Goal: Transaction & Acquisition: Purchase product/service

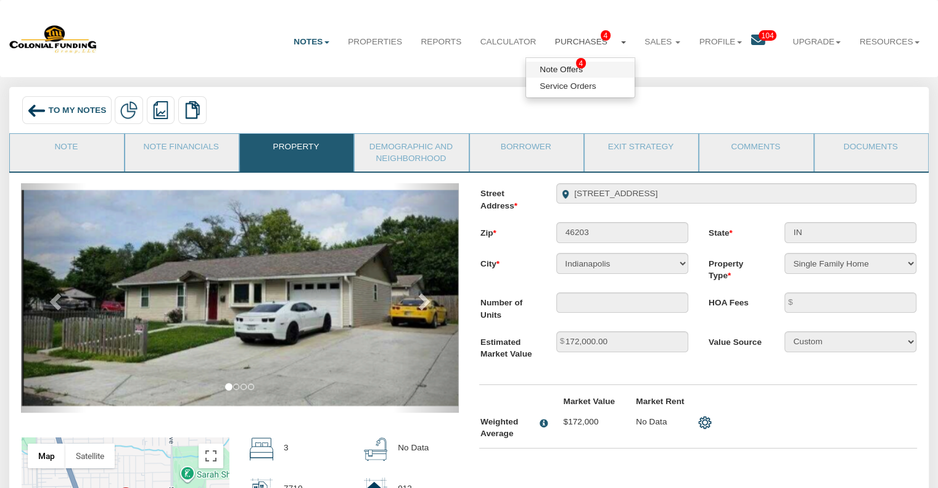
click at [558, 65] on link "Note Offers 4" at bounding box center [580, 70] width 109 height 16
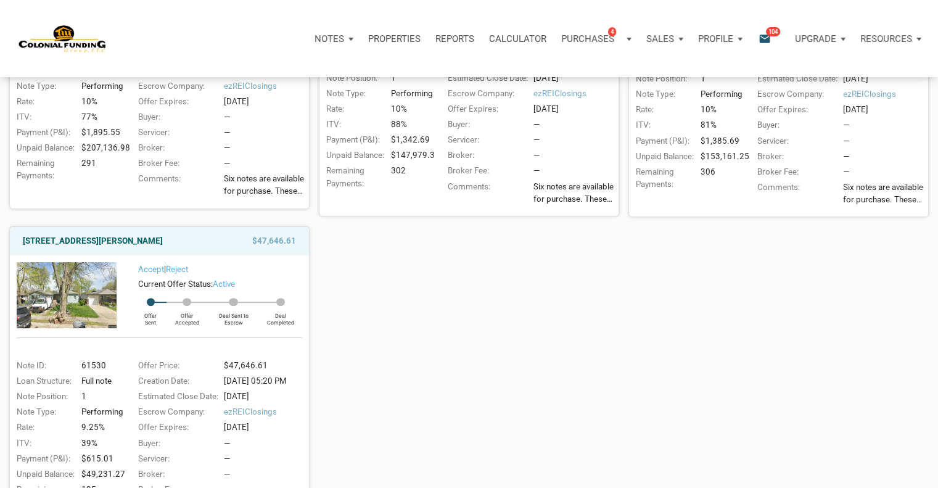
scroll to position [331, 0]
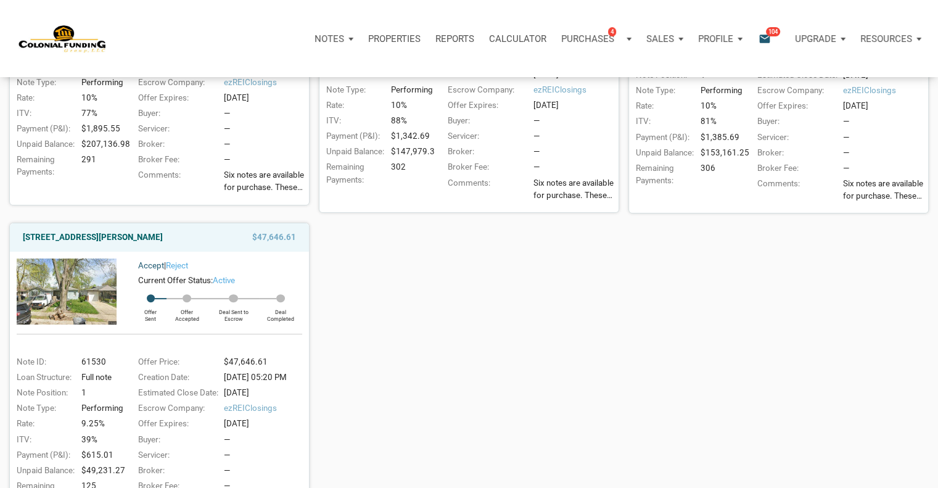
click at [138, 270] on link "Accept" at bounding box center [151, 265] width 26 height 9
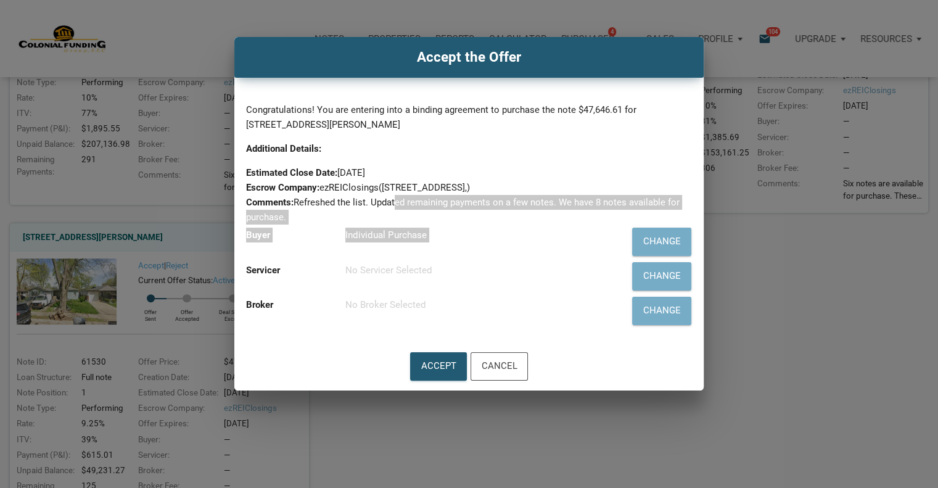
drag, startPoint x: 138, startPoint y: 272, endPoint x: 398, endPoint y: 199, distance: 270.3
click at [398, 199] on div "Accept the Offer Congratulations! You are entering into a binding agreement to …" at bounding box center [469, 213] width 938 height 353
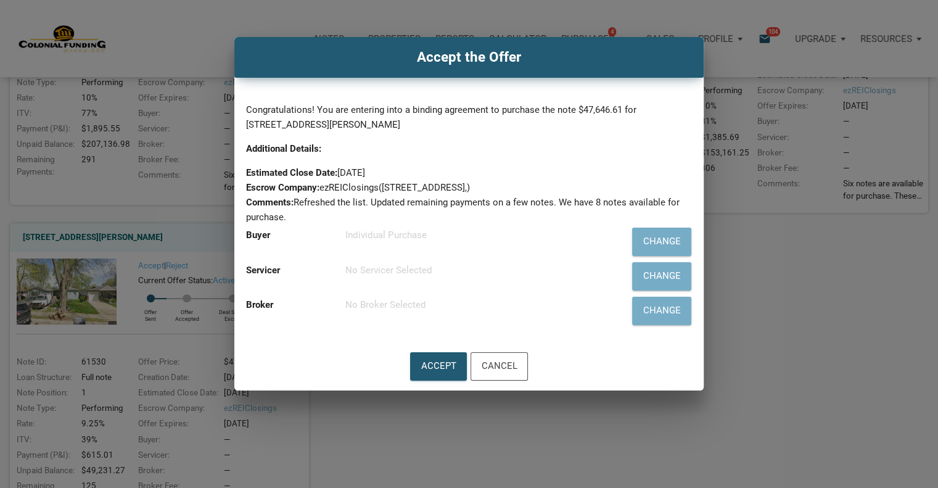
click at [461, 286] on div "Servicer No Servicer Selected" at bounding box center [423, 276] width 366 height 35
click at [505, 359] on div "Cancel" at bounding box center [499, 366] width 36 height 17
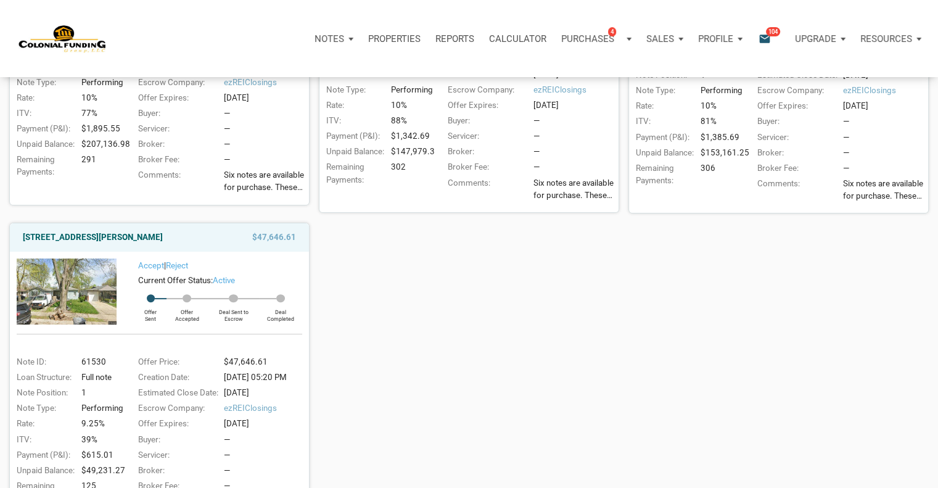
click at [54, 280] on img at bounding box center [67, 290] width 100 height 65
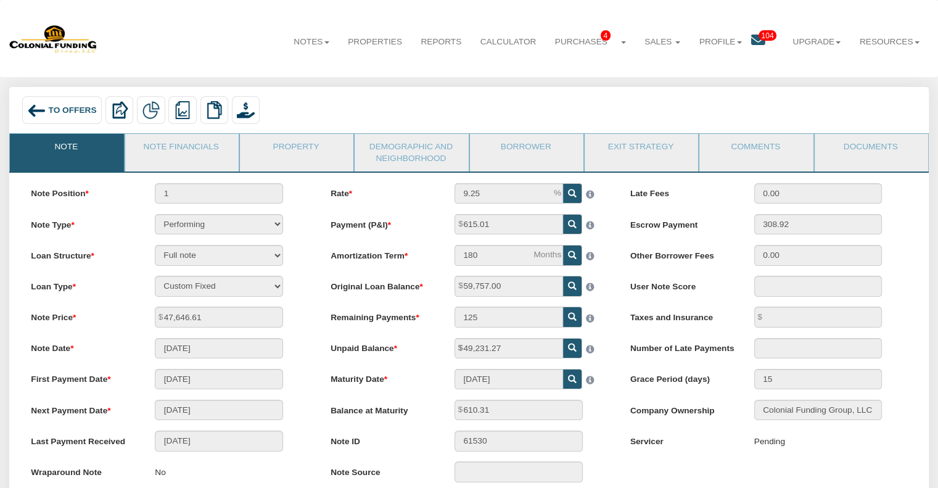
click at [46, 108] on img at bounding box center [36, 110] width 19 height 19
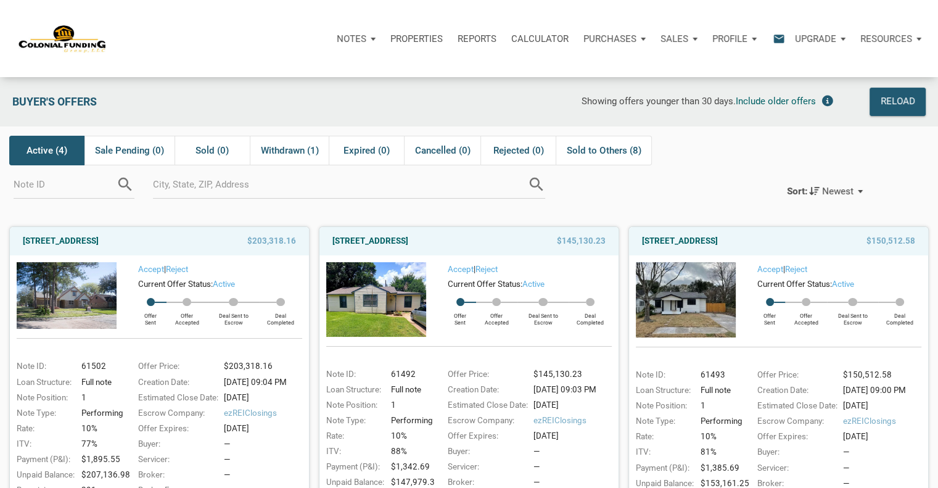
click at [776, 390] on div "Creation Date:" at bounding box center [795, 390] width 88 height 12
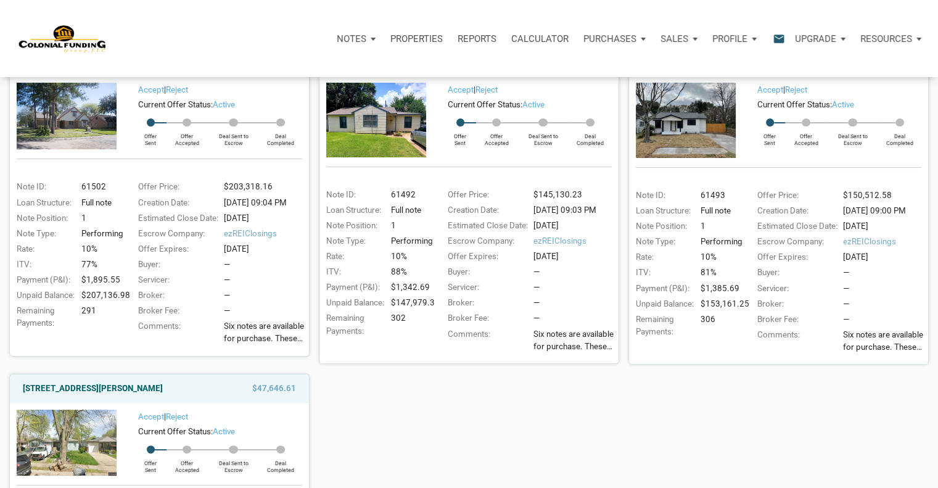
scroll to position [210, 0]
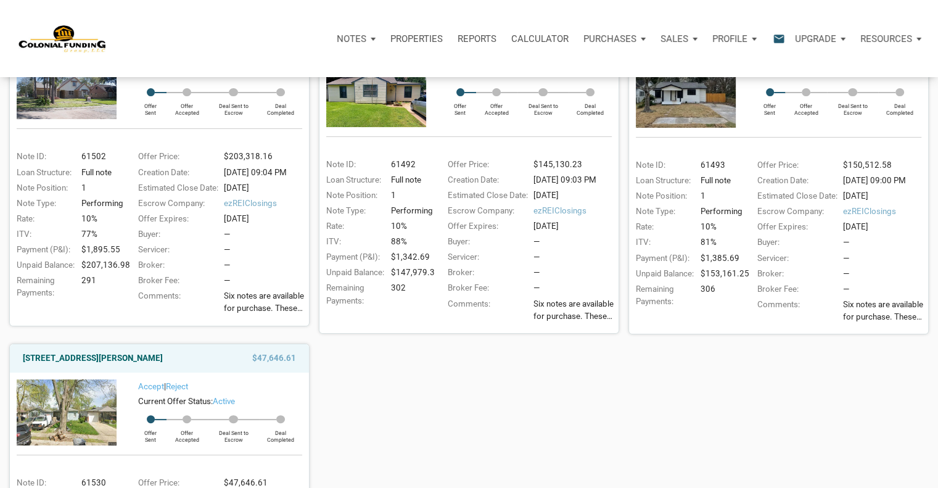
click at [687, 112] on img at bounding box center [686, 89] width 100 height 75
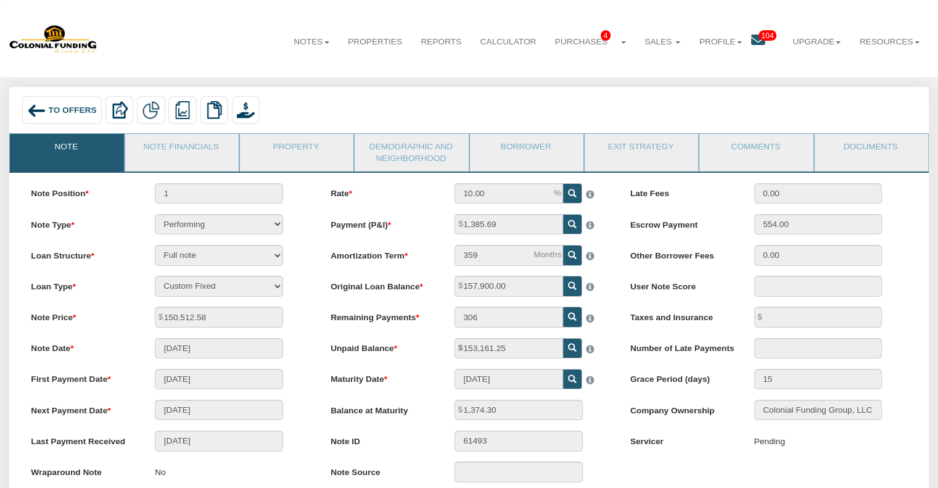
click at [73, 105] on span "To Offers" at bounding box center [73, 109] width 48 height 9
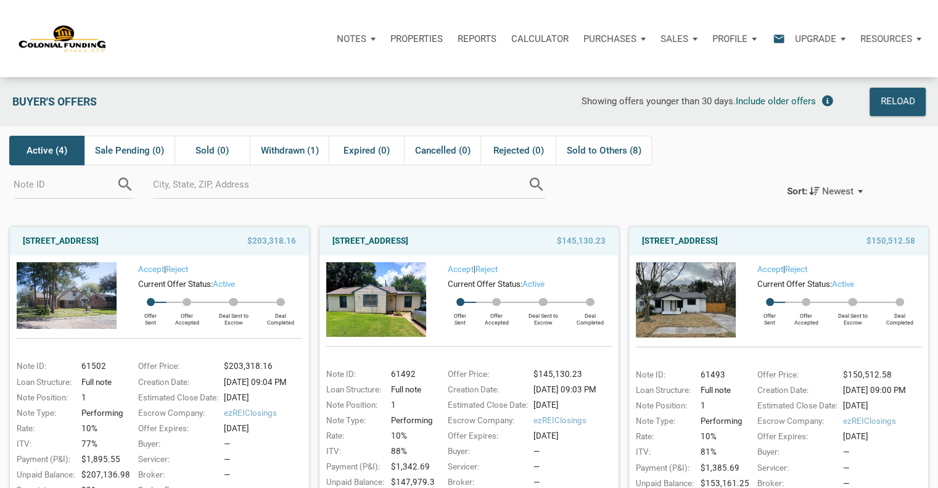
click at [371, 303] on img at bounding box center [376, 299] width 100 height 74
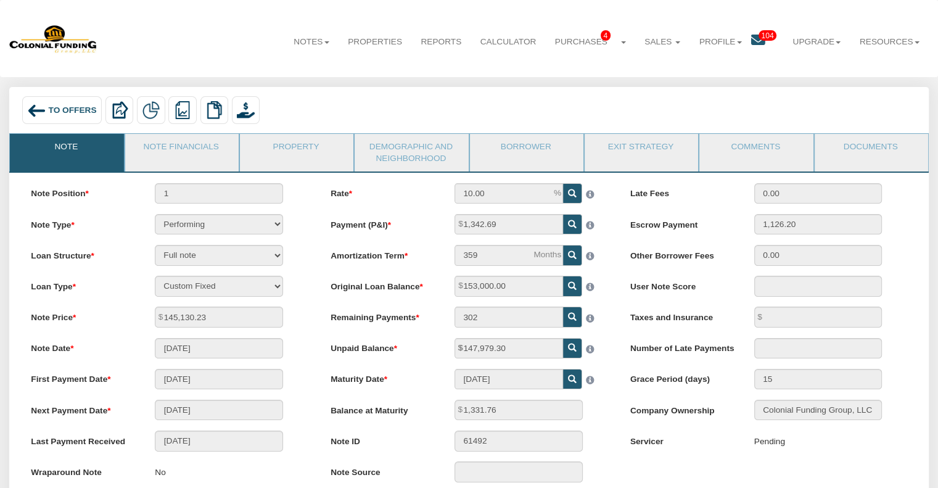
click at [371, 303] on div "Rate 10.00 Payment (P&I) 1,342.69 Amortization Term 359 302" at bounding box center [470, 338] width 300 height 310
click at [36, 109] on img at bounding box center [36, 110] width 19 height 19
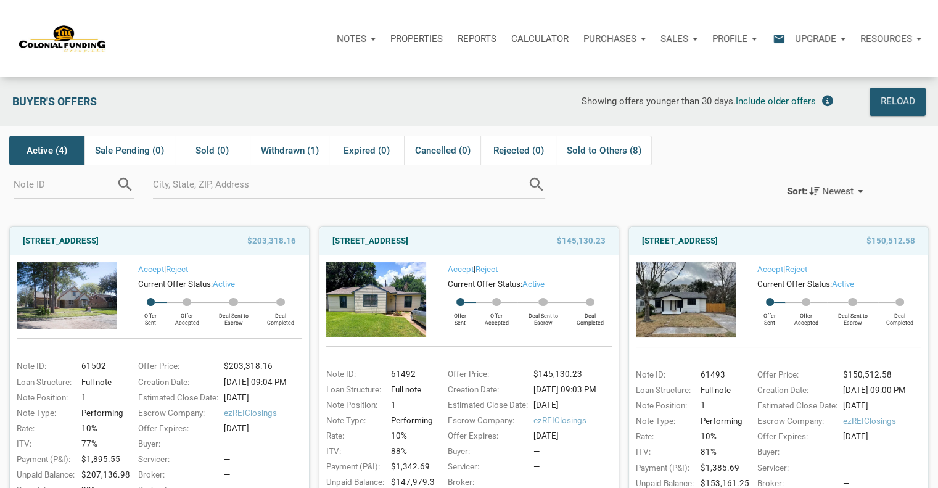
click at [83, 305] on img at bounding box center [67, 295] width 100 height 67
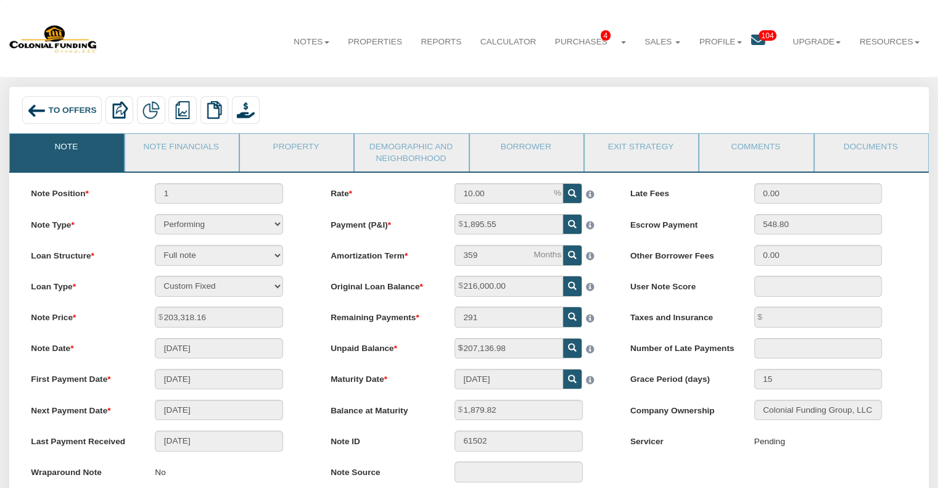
click at [64, 104] on div "To Offers" at bounding box center [62, 110] width 80 height 28
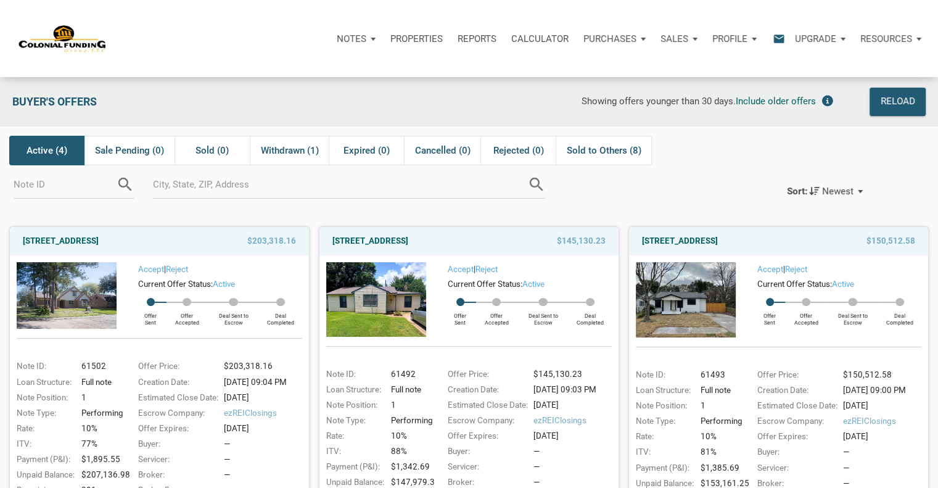
click at [386, 291] on img at bounding box center [376, 299] width 100 height 74
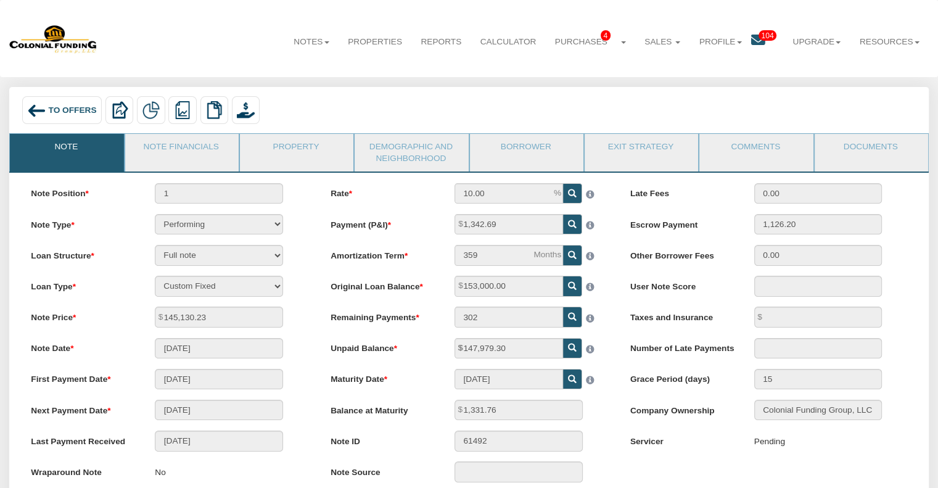
click at [54, 115] on span "To Offers" at bounding box center [73, 109] width 48 height 9
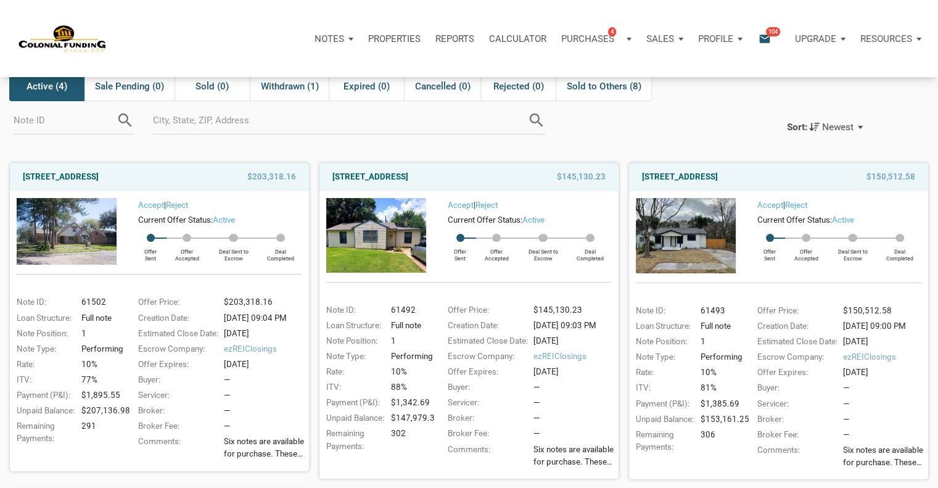
scroll to position [84, 0]
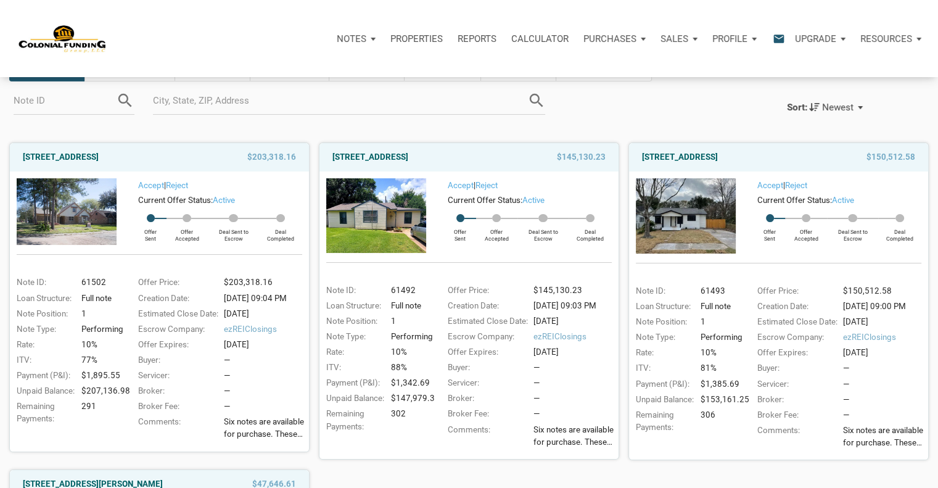
click at [714, 216] on img at bounding box center [686, 215] width 100 height 75
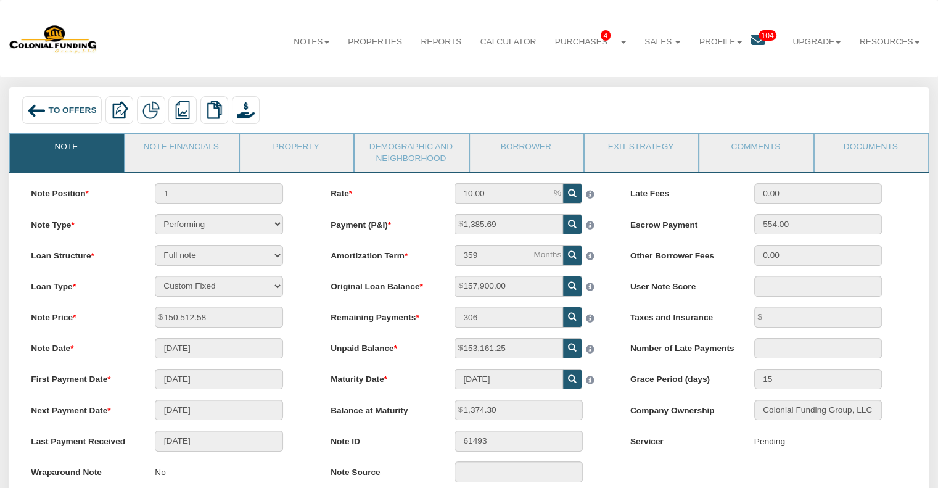
click at [43, 111] on img at bounding box center [36, 110] width 19 height 19
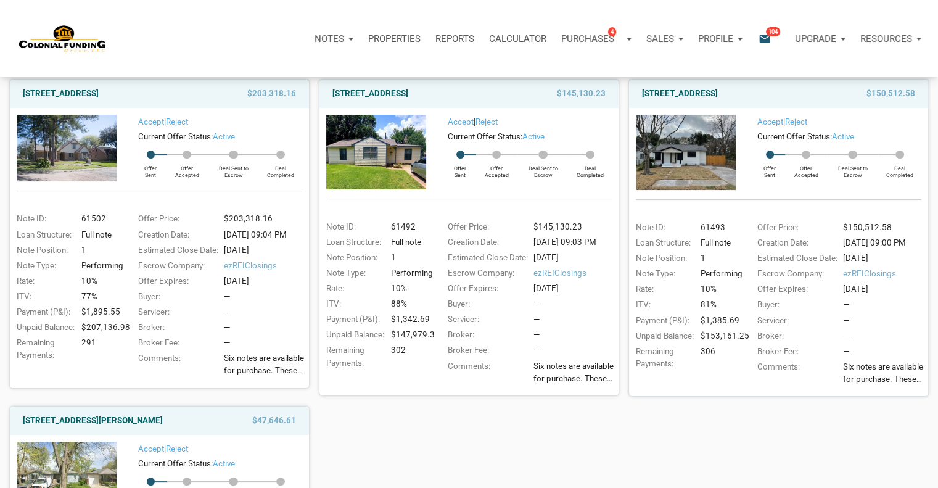
scroll to position [118, 0]
